Goal: Task Accomplishment & Management: Use online tool/utility

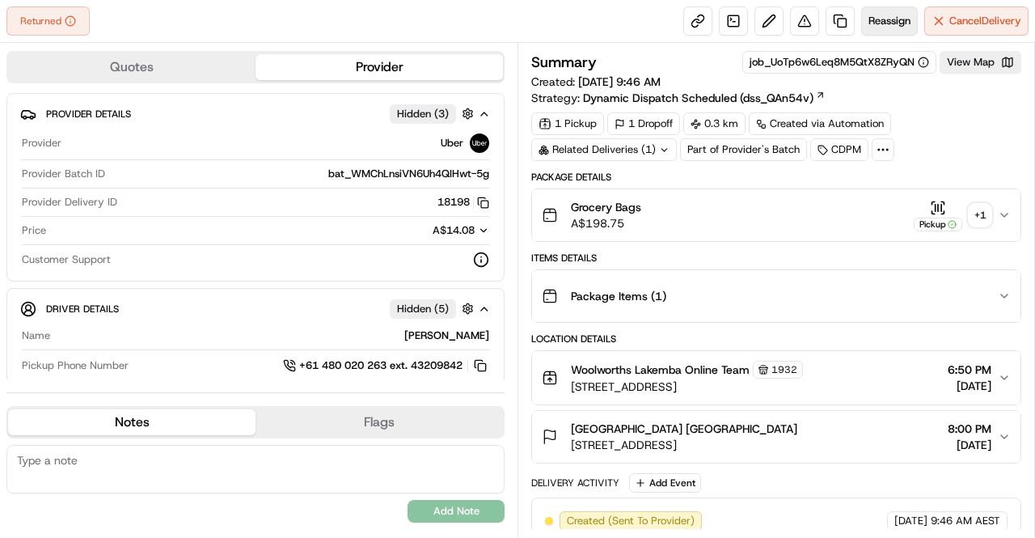
click at [884, 19] on span "Reassign" at bounding box center [889, 21] width 42 height 15
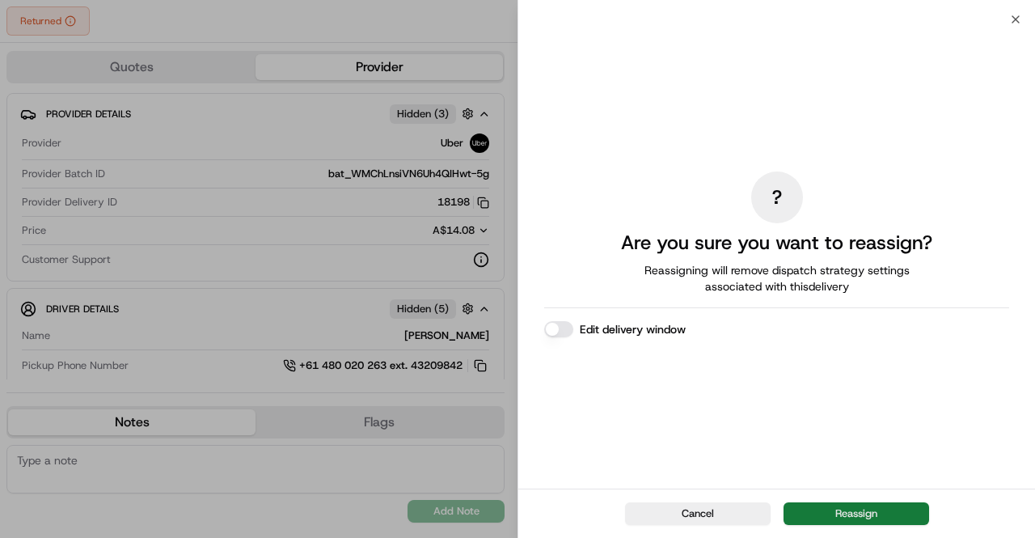
click at [894, 507] on button "Reassign" at bounding box center [856, 513] width 146 height 23
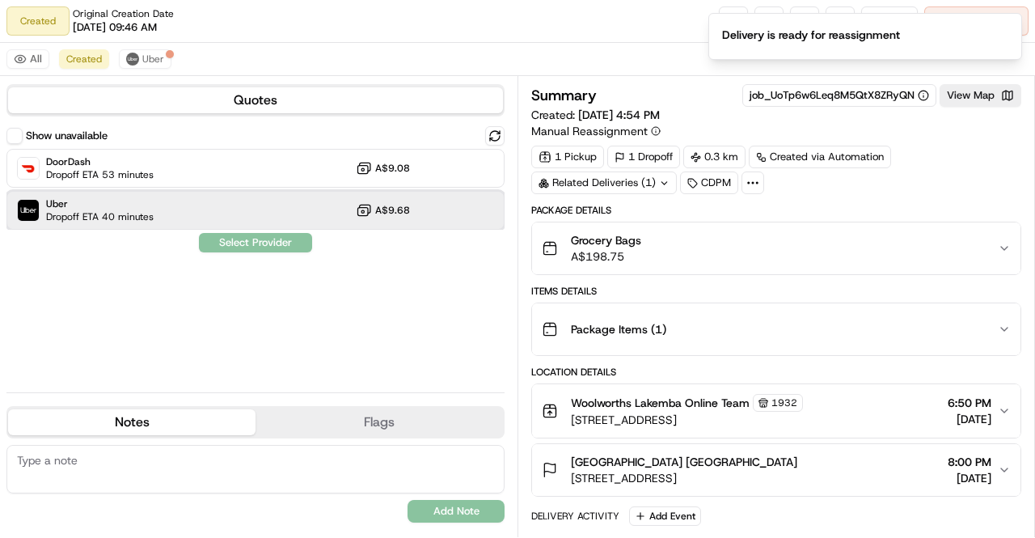
click at [296, 208] on div "Uber Dropoff ETA 40 minutes A$9.68" at bounding box center [255, 210] width 498 height 39
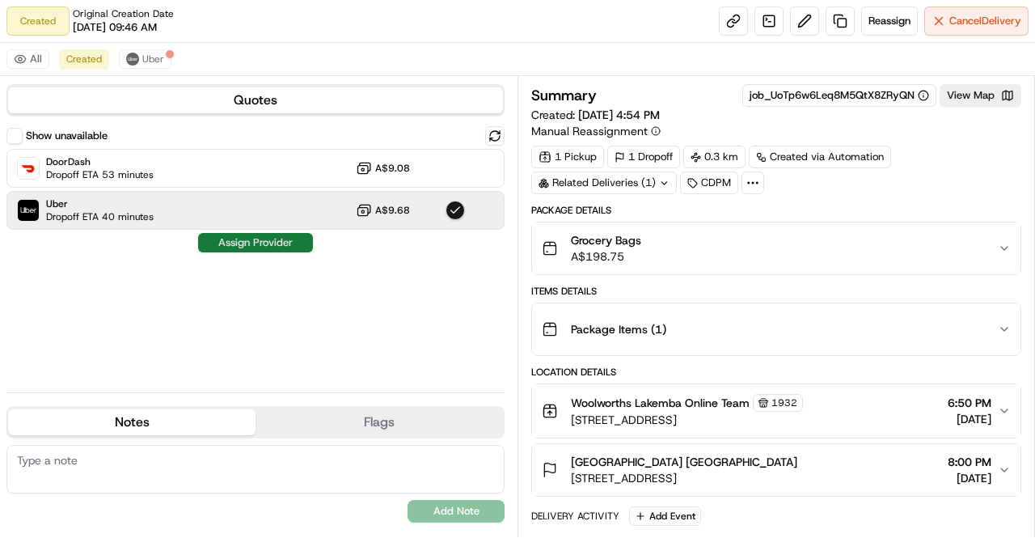
click at [296, 245] on button "Assign Provider" at bounding box center [255, 242] width 115 height 19
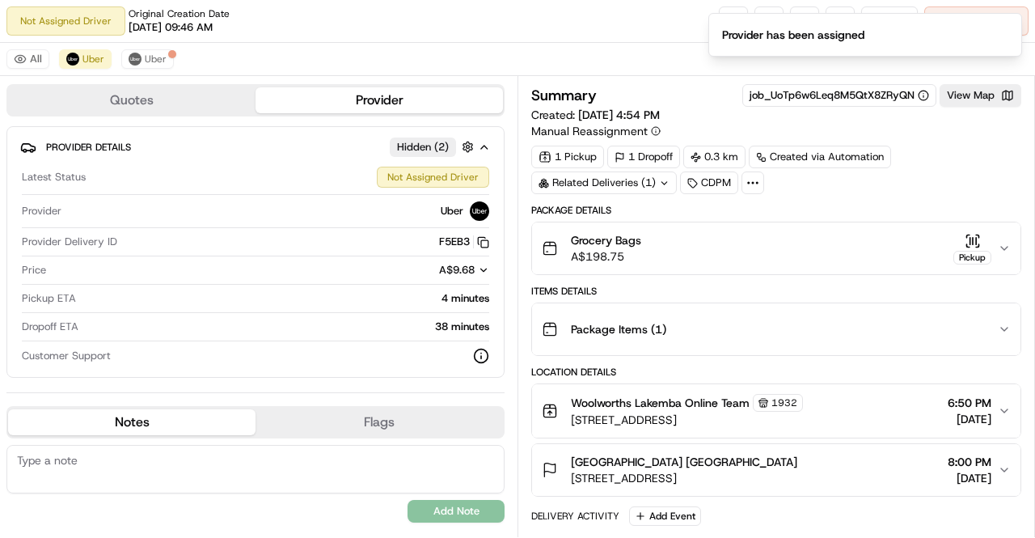
scroll to position [91, 0]
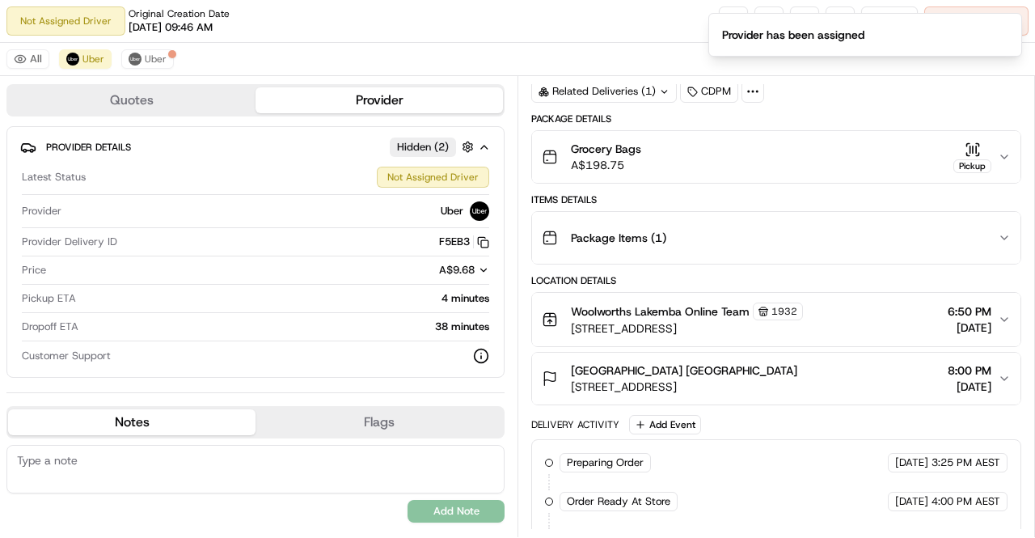
click at [1002, 308] on button "Woolworths Lakemba Online Team [STREET_ADDRESS] 6:50 PM [DATE]" at bounding box center [776, 319] width 488 height 53
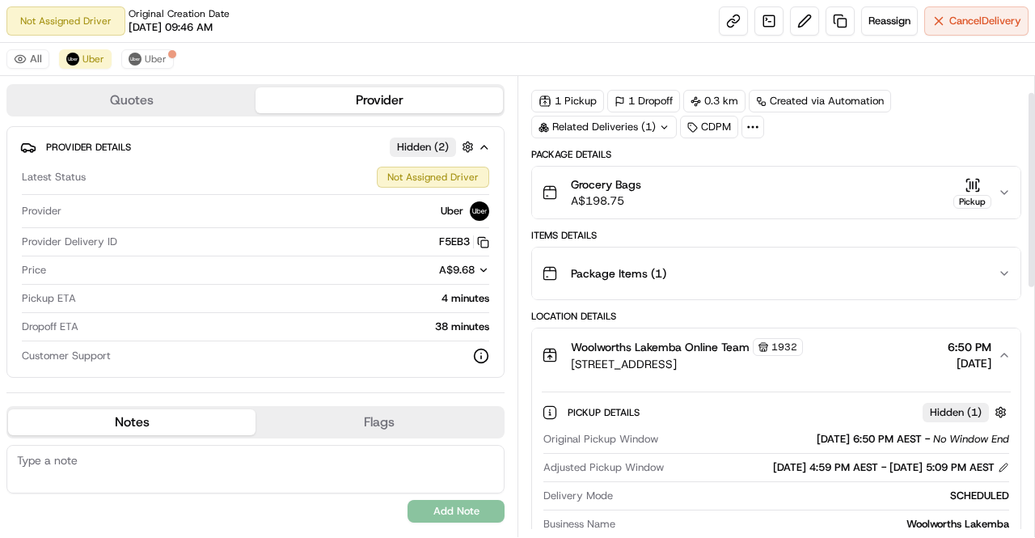
scroll to position [32, 0]
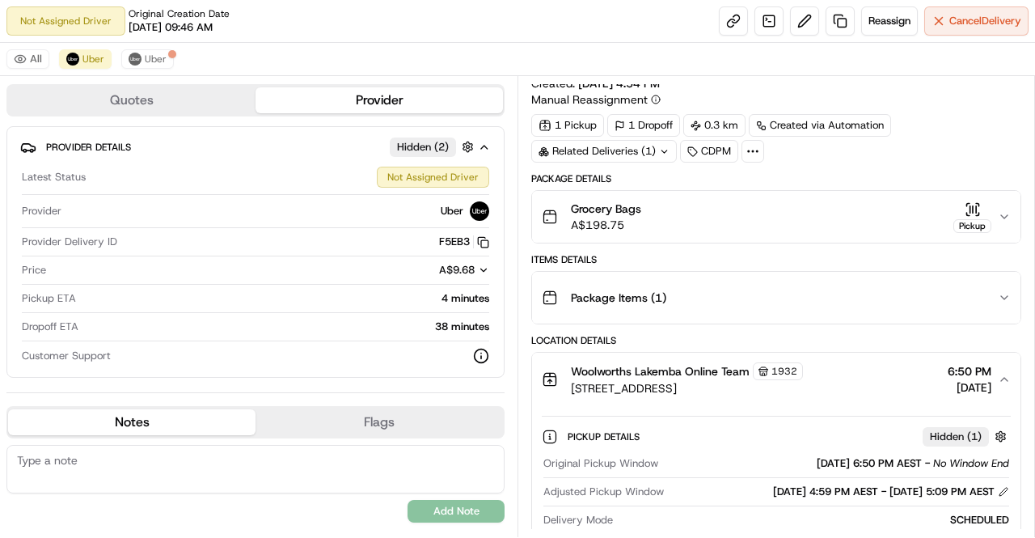
click at [1002, 386] on button "Woolworths Lakemba Online Team [STREET_ADDRESS] 6:50 PM [DATE]" at bounding box center [776, 378] width 488 height 53
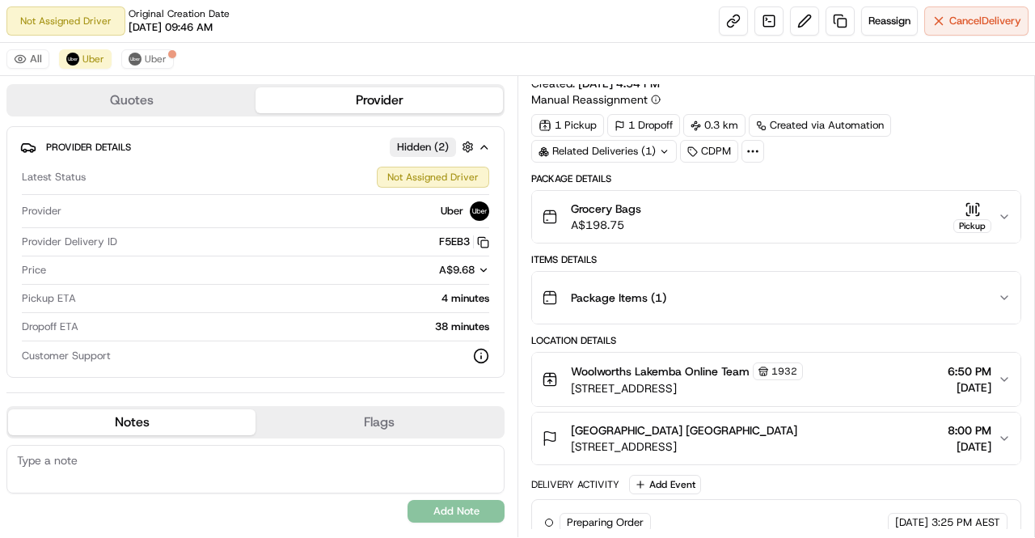
click at [522, 272] on div "Summary job_UoTp6w6Leq8M5QtX8ZRyQN View Map Created: [DATE] 4:54 PM Manual Reas…" at bounding box center [775, 306] width 517 height 461
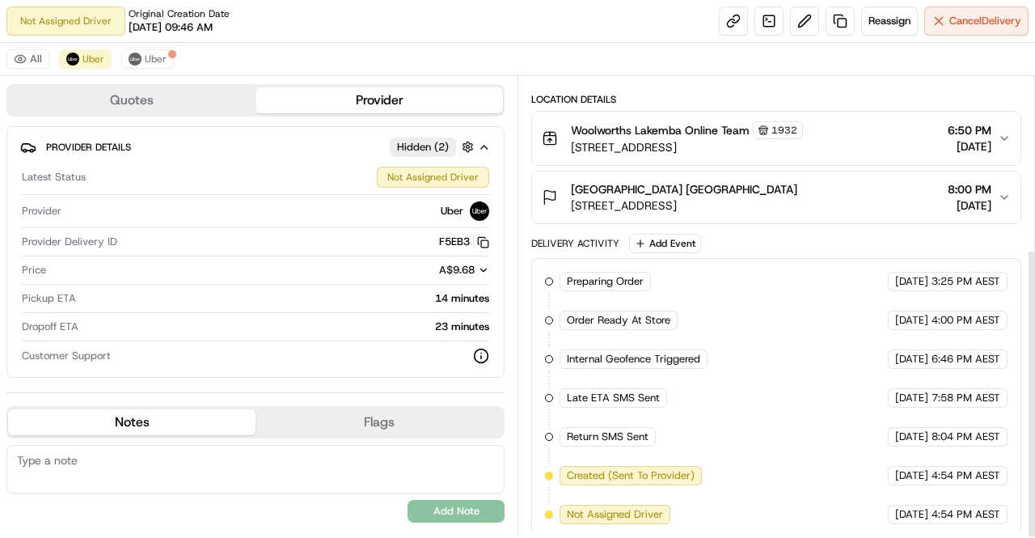
scroll to position [0, 0]
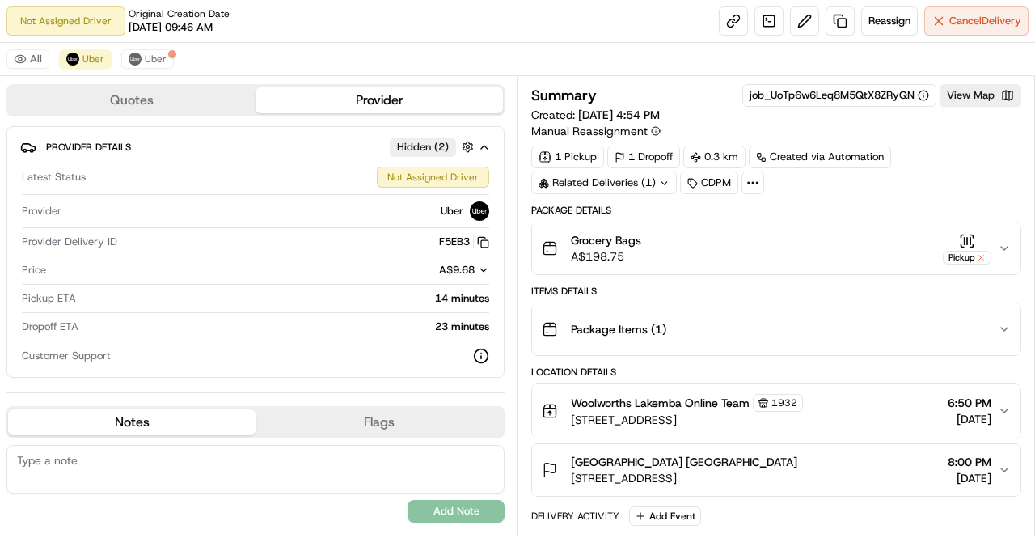
click at [519, 251] on div "Summary job_UoTp6w6Leq8M5QtX8ZRyQN View Map Created: [DATE] 4:54 PM Manual Reas…" at bounding box center [775, 306] width 517 height 461
